Goal: Find contact information: Find contact information

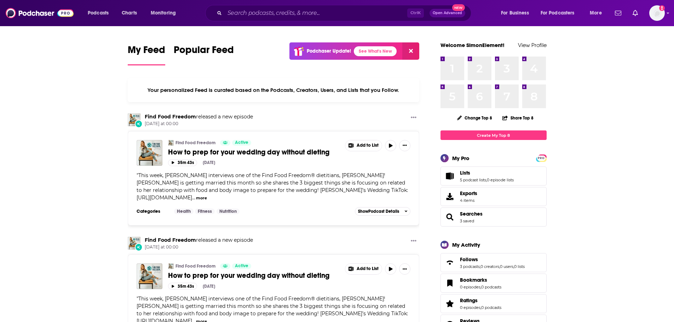
click at [251, 12] on input "Search podcasts, credits, & more..." at bounding box center [316, 12] width 182 height 11
click at [248, 9] on input "Search podcasts, credits, & more..." at bounding box center [316, 12] width 182 height 11
click at [249, 12] on input "Search podcasts, credits, & more..." at bounding box center [316, 12] width 182 height 11
click at [339, 11] on input "Search podcasts, credits, & more..." at bounding box center [316, 12] width 182 height 11
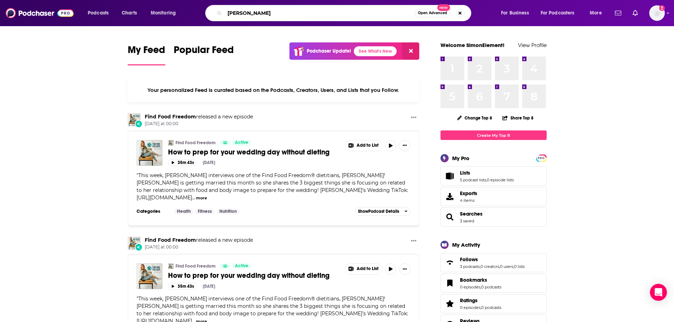
type input "[PERSON_NAME]"
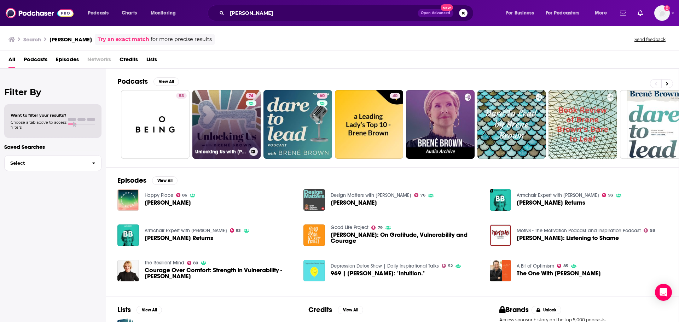
click at [208, 116] on link "74 Unlocking Us with [PERSON_NAME]" at bounding box center [226, 124] width 69 height 69
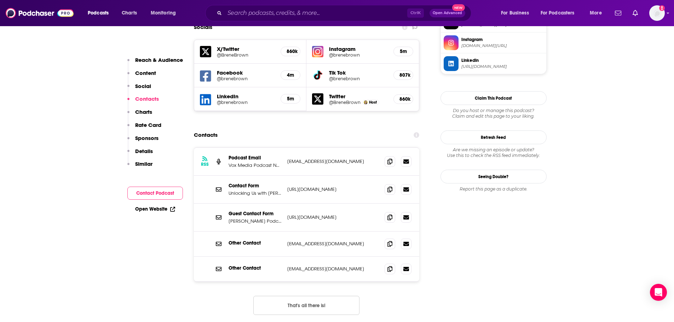
scroll to position [685, 0]
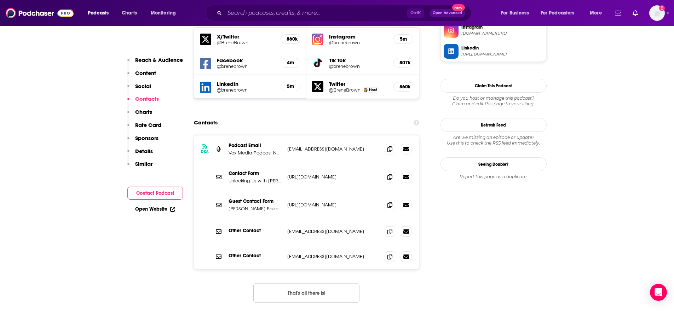
click at [309, 202] on p "[URL][DOMAIN_NAME]" at bounding box center [333, 205] width 92 height 6
copy div "[URL][DOMAIN_NAME] [URL][DOMAIN_NAME]"
